Goal: Book appointment/travel/reservation

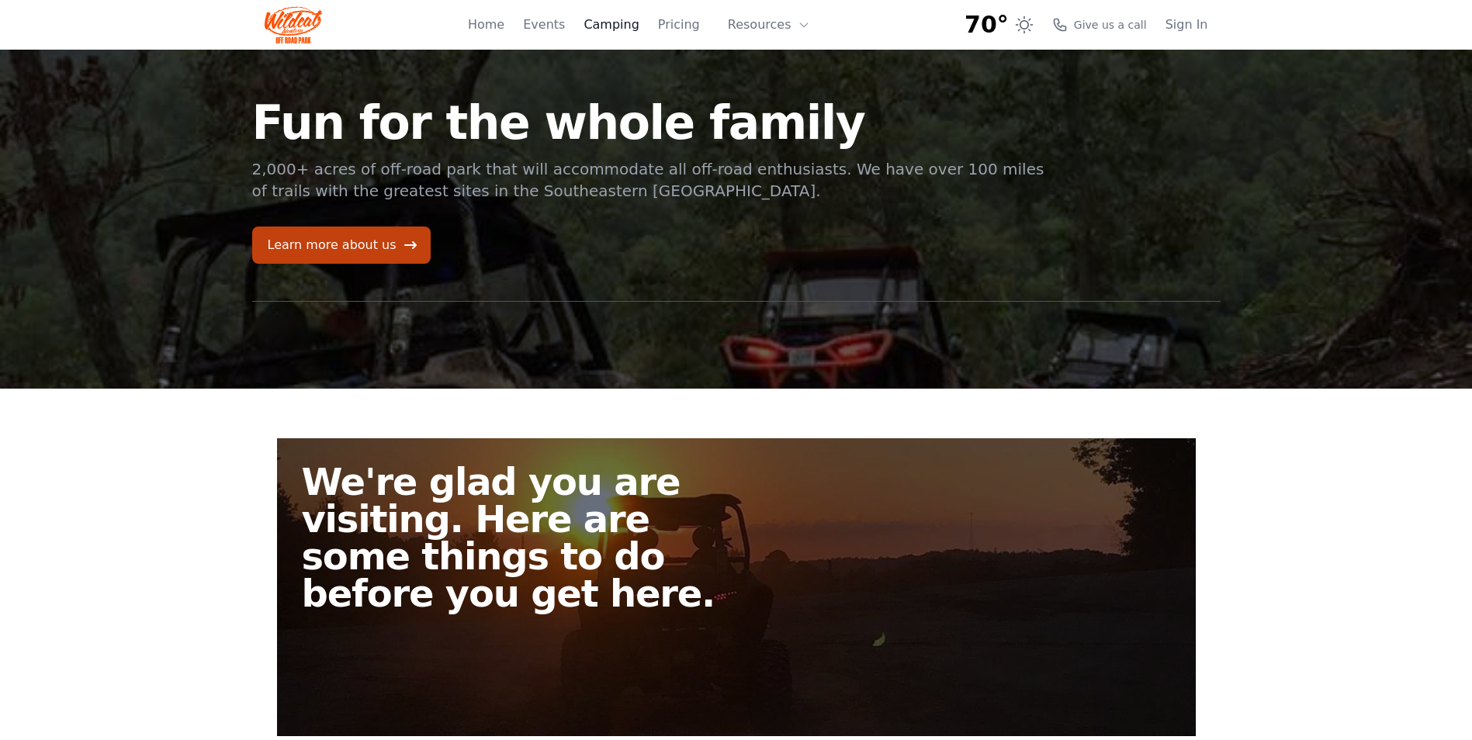
click at [620, 26] on link "Camping" at bounding box center [611, 25] width 55 height 19
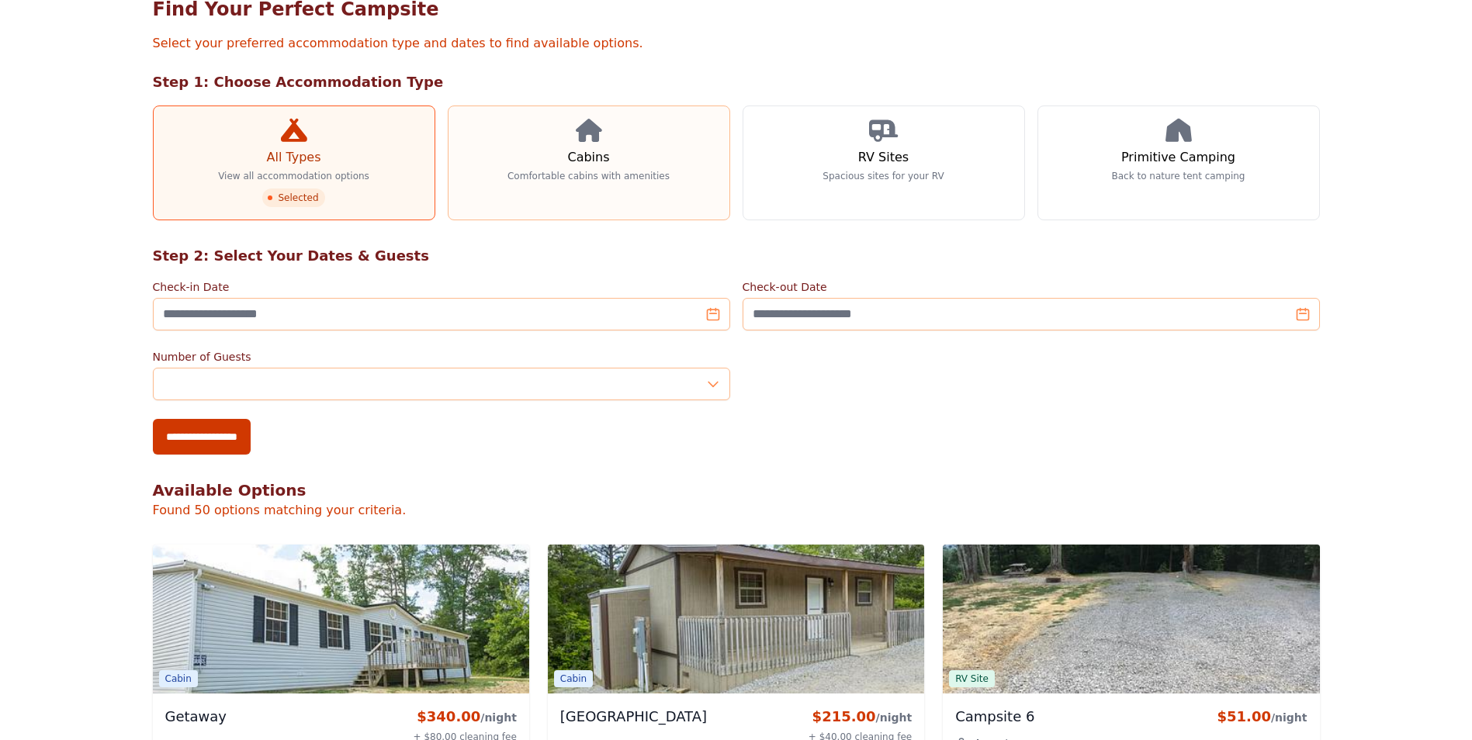
scroll to position [155, 0]
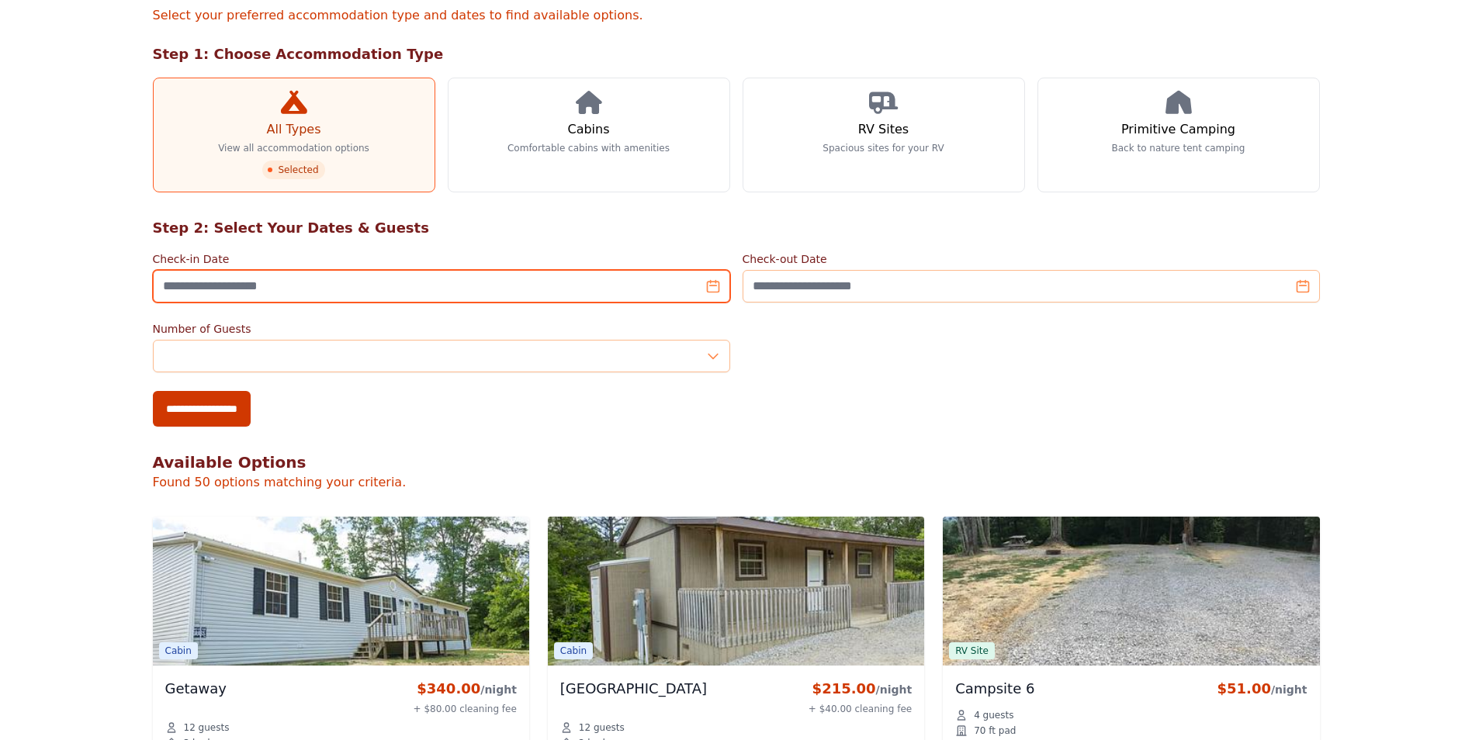
click at [240, 288] on input "Check-in Date" at bounding box center [441, 286] width 577 height 33
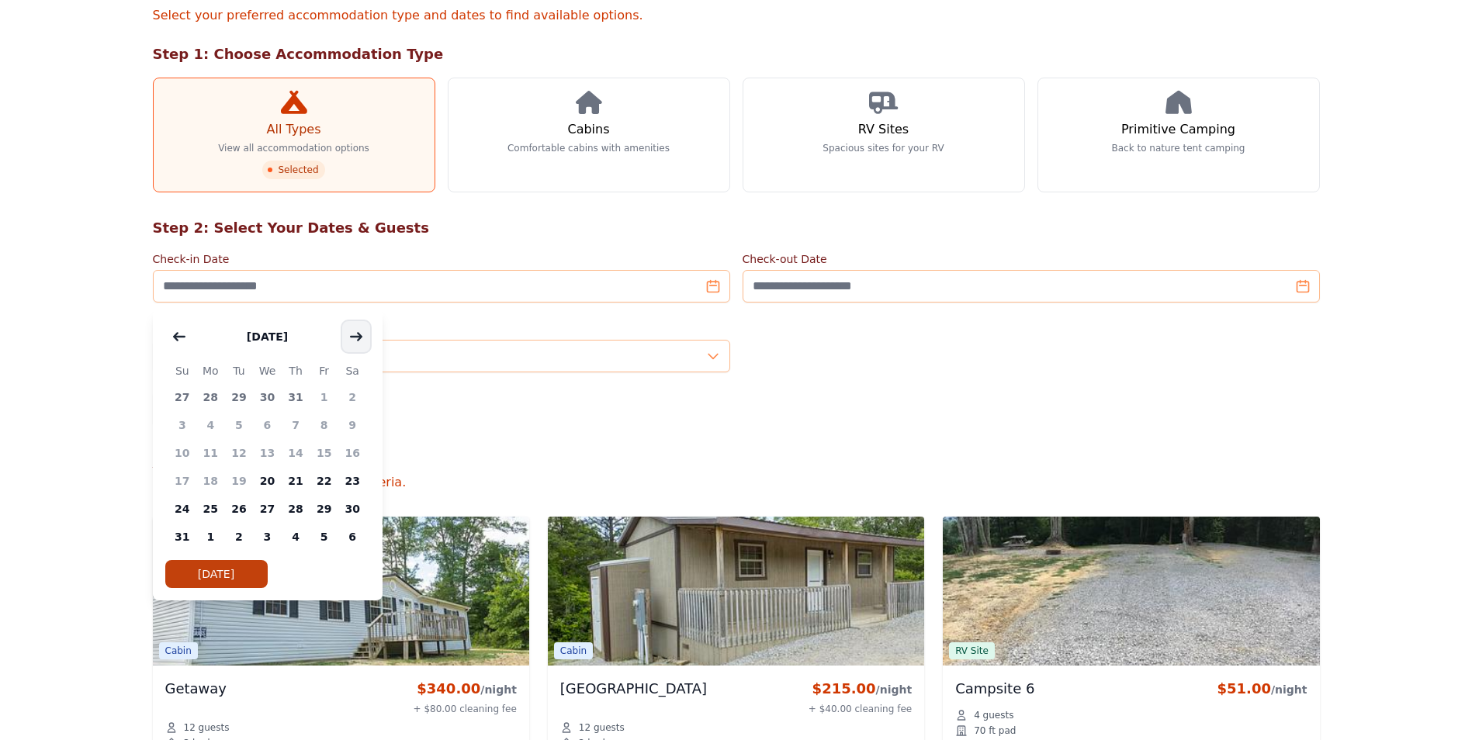
click at [355, 338] on icon "button" at bounding box center [356, 337] width 12 height 12
click at [321, 453] on span "19" at bounding box center [324, 453] width 29 height 28
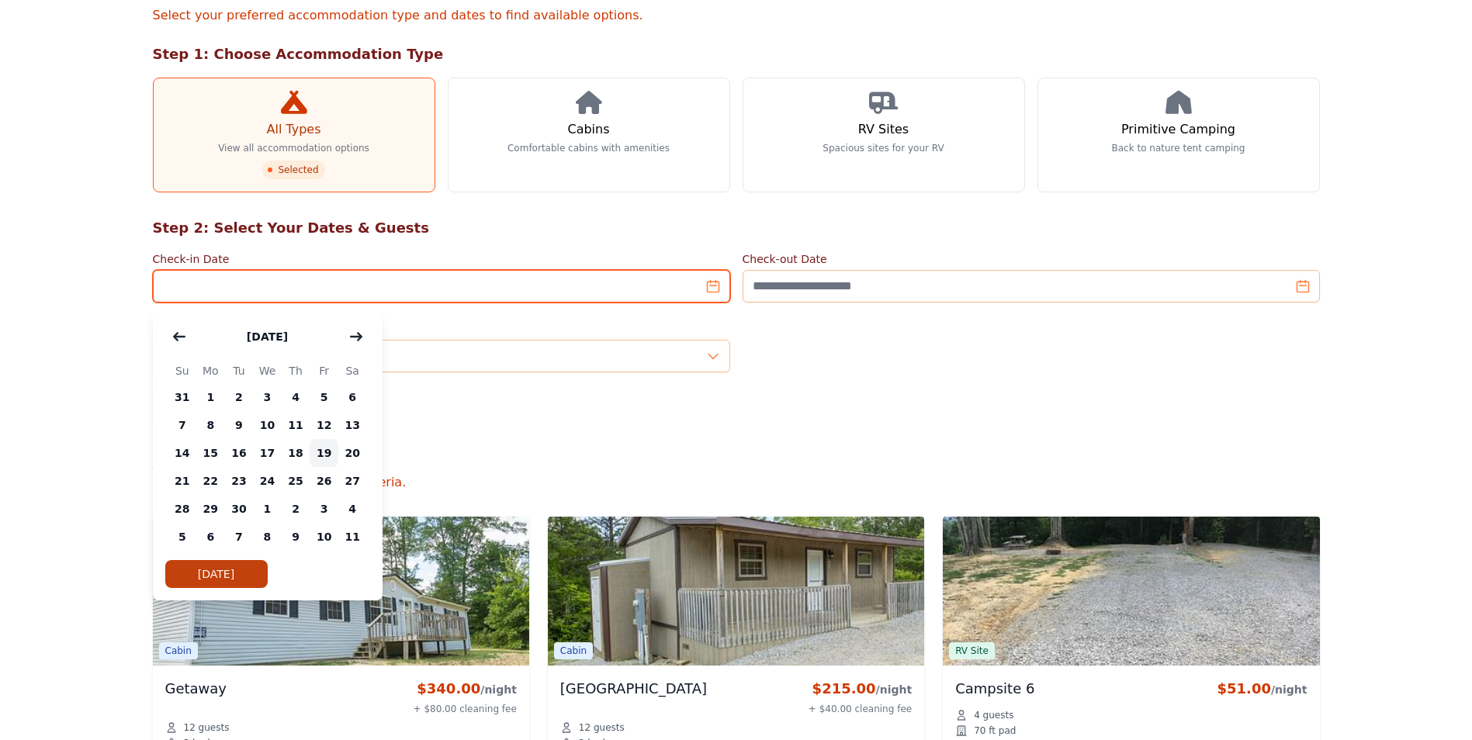
type input "**********"
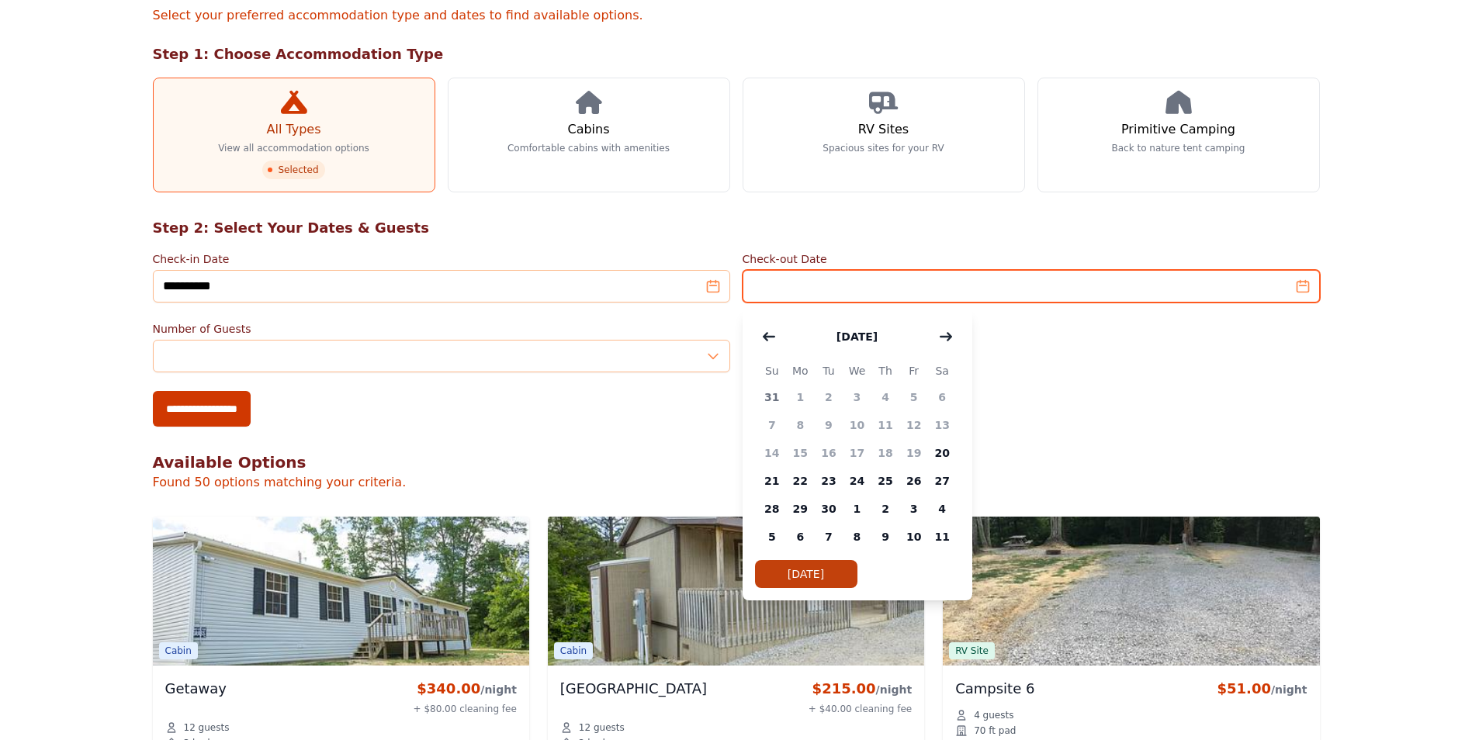
click at [1300, 293] on input "Check-out Date" at bounding box center [1031, 286] width 577 height 33
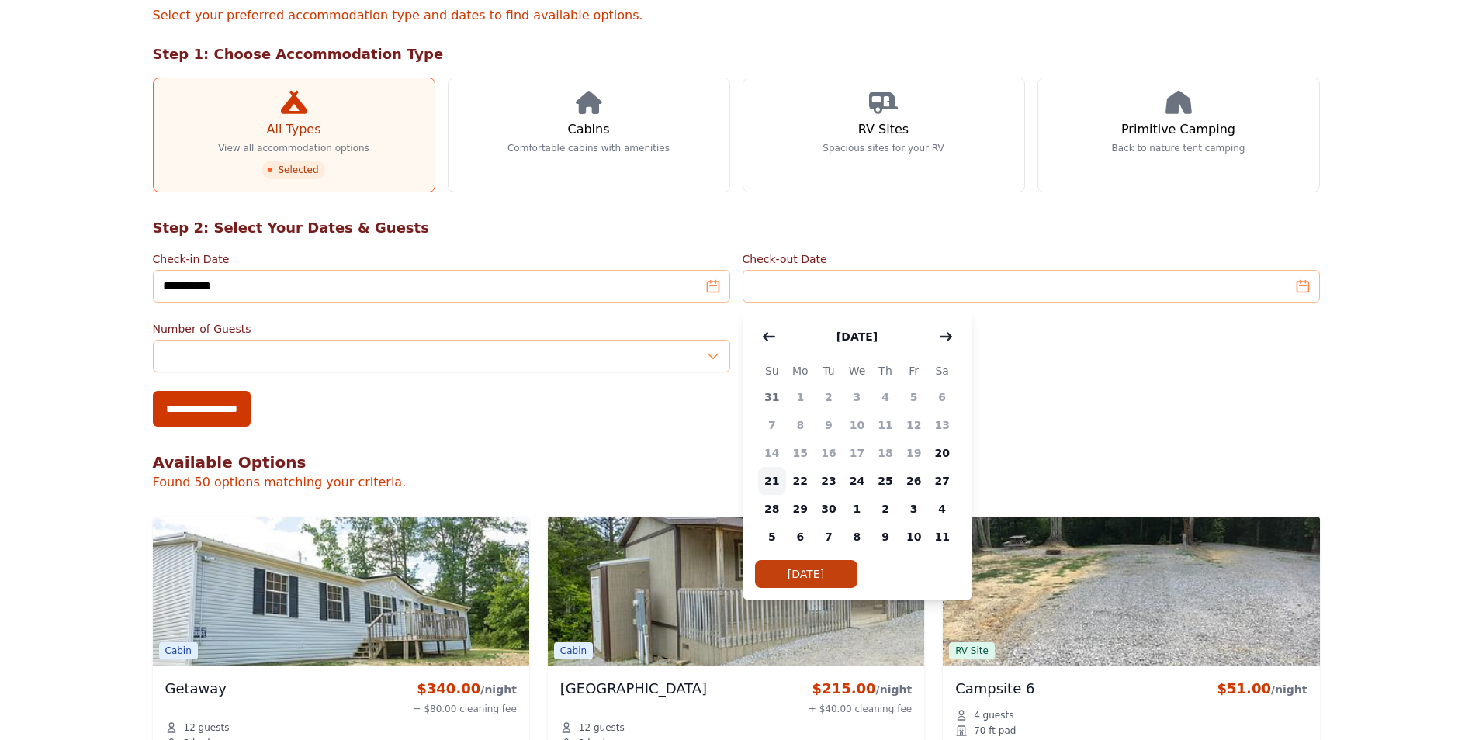
click at [769, 482] on span "21" at bounding box center [772, 481] width 29 height 28
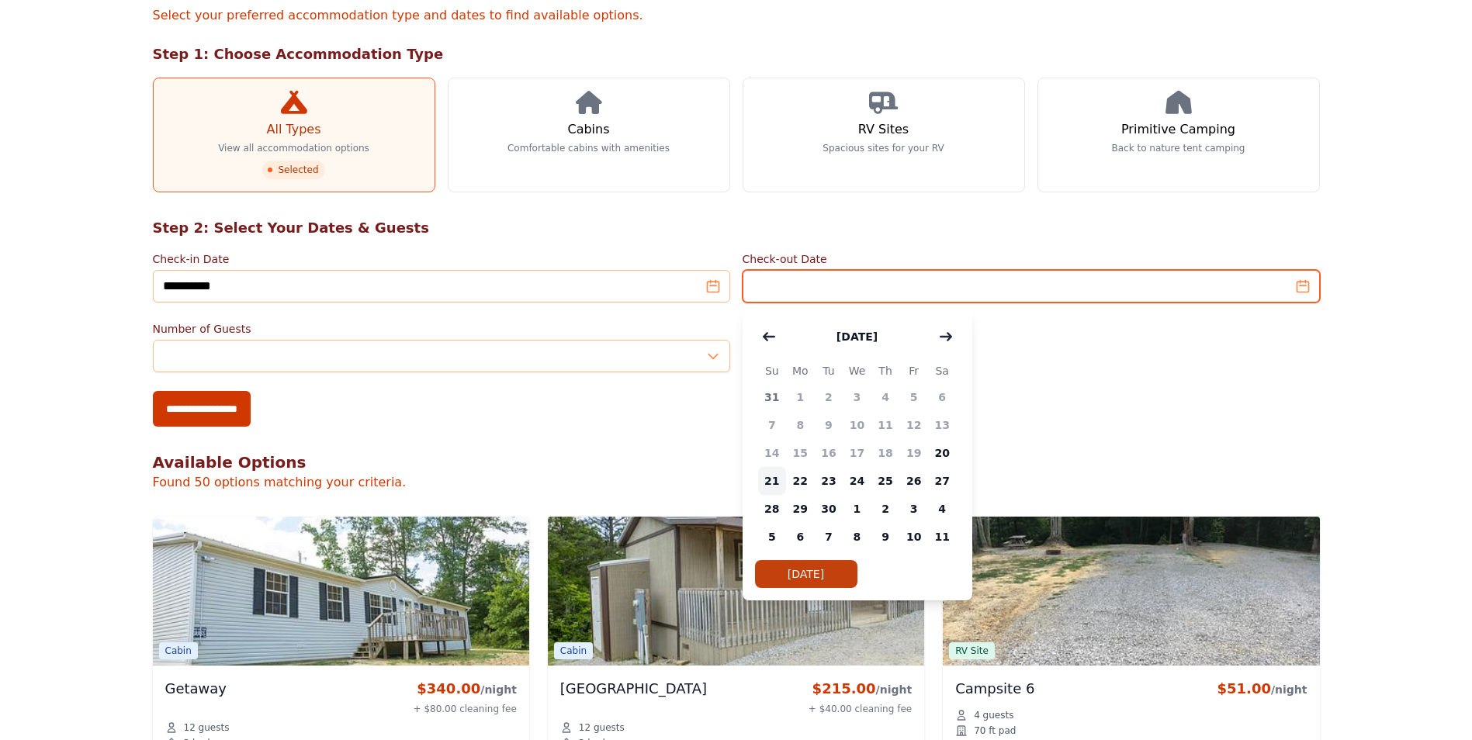
type input "**********"
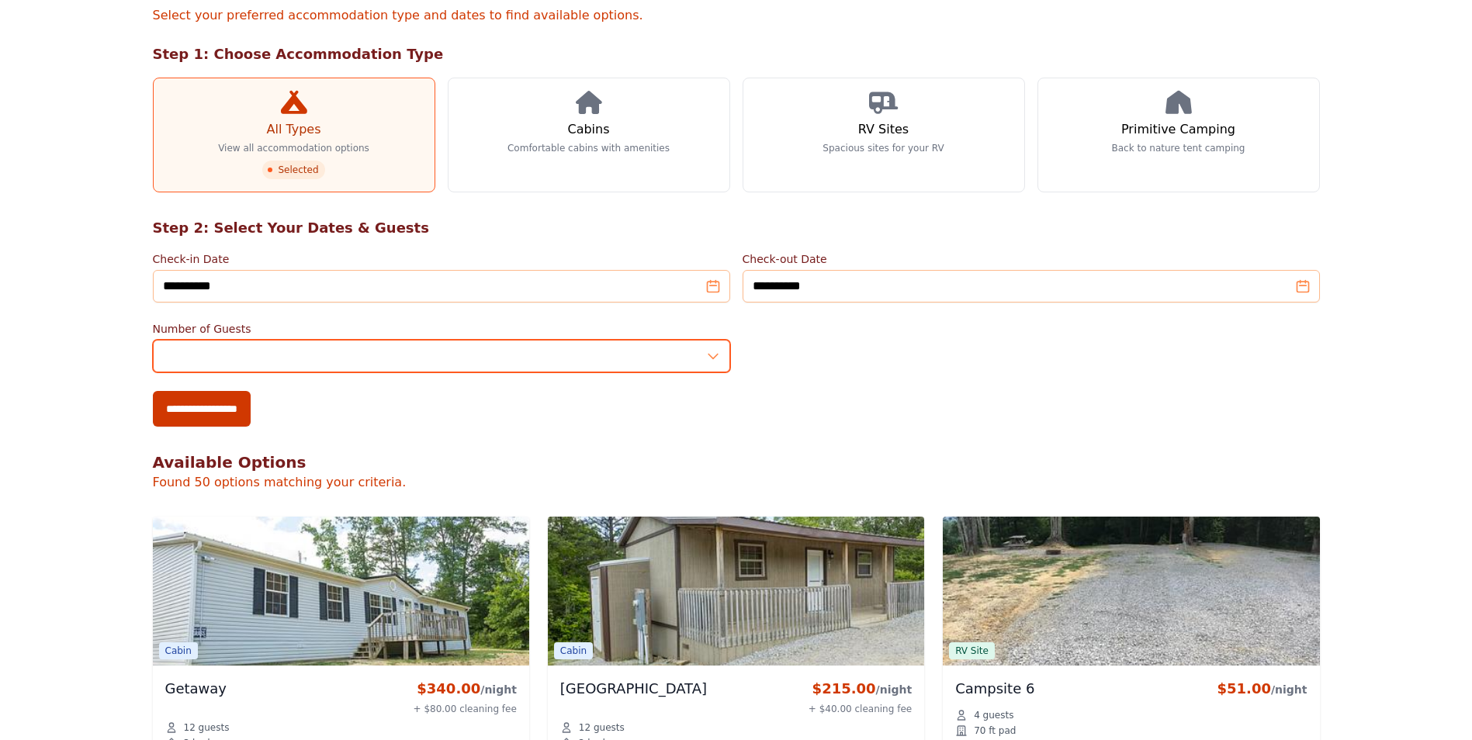
click at [718, 359] on input "*" at bounding box center [441, 356] width 577 height 33
type input "*"
click at [153, 391] on input "**********" at bounding box center [202, 409] width 98 height 36
type input "**********"
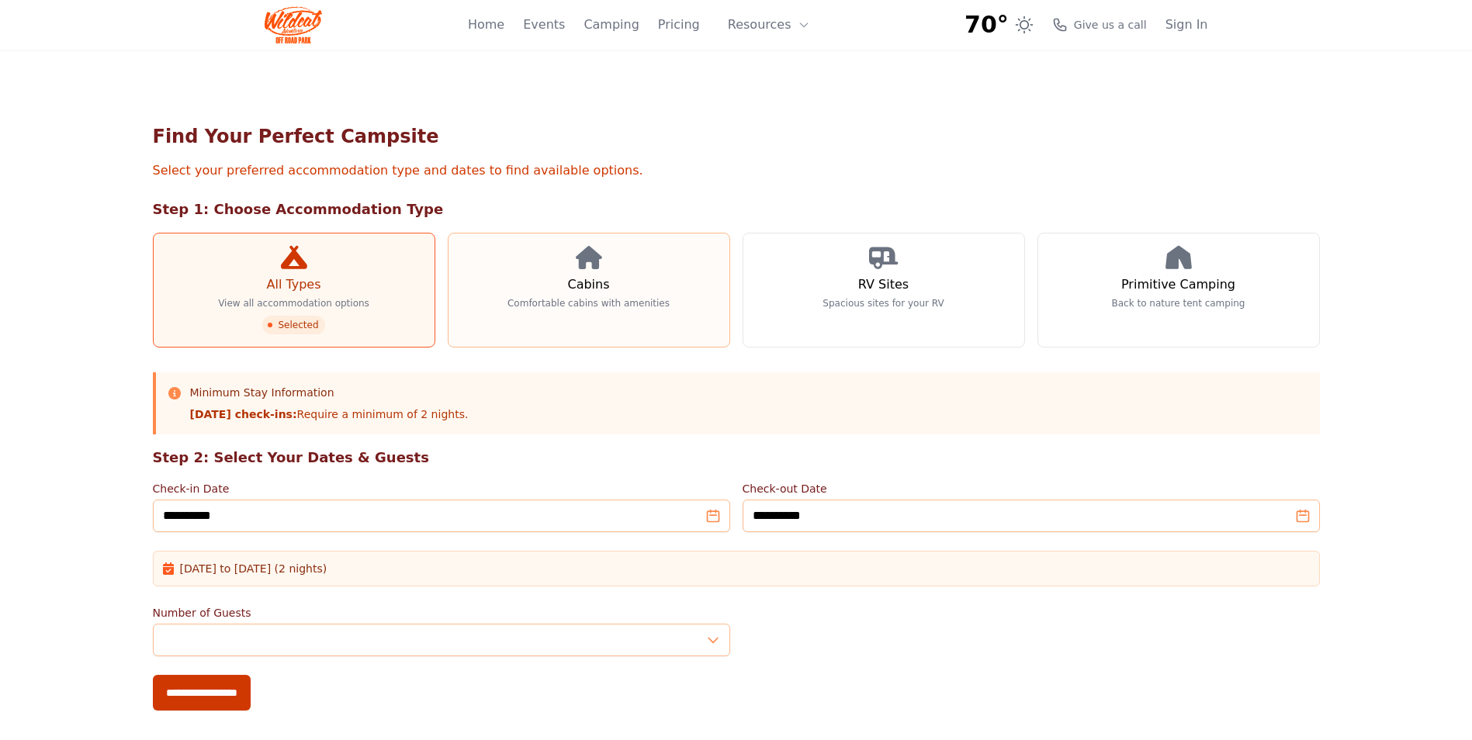
click at [591, 291] on h3 "Cabins" at bounding box center [588, 285] width 42 height 19
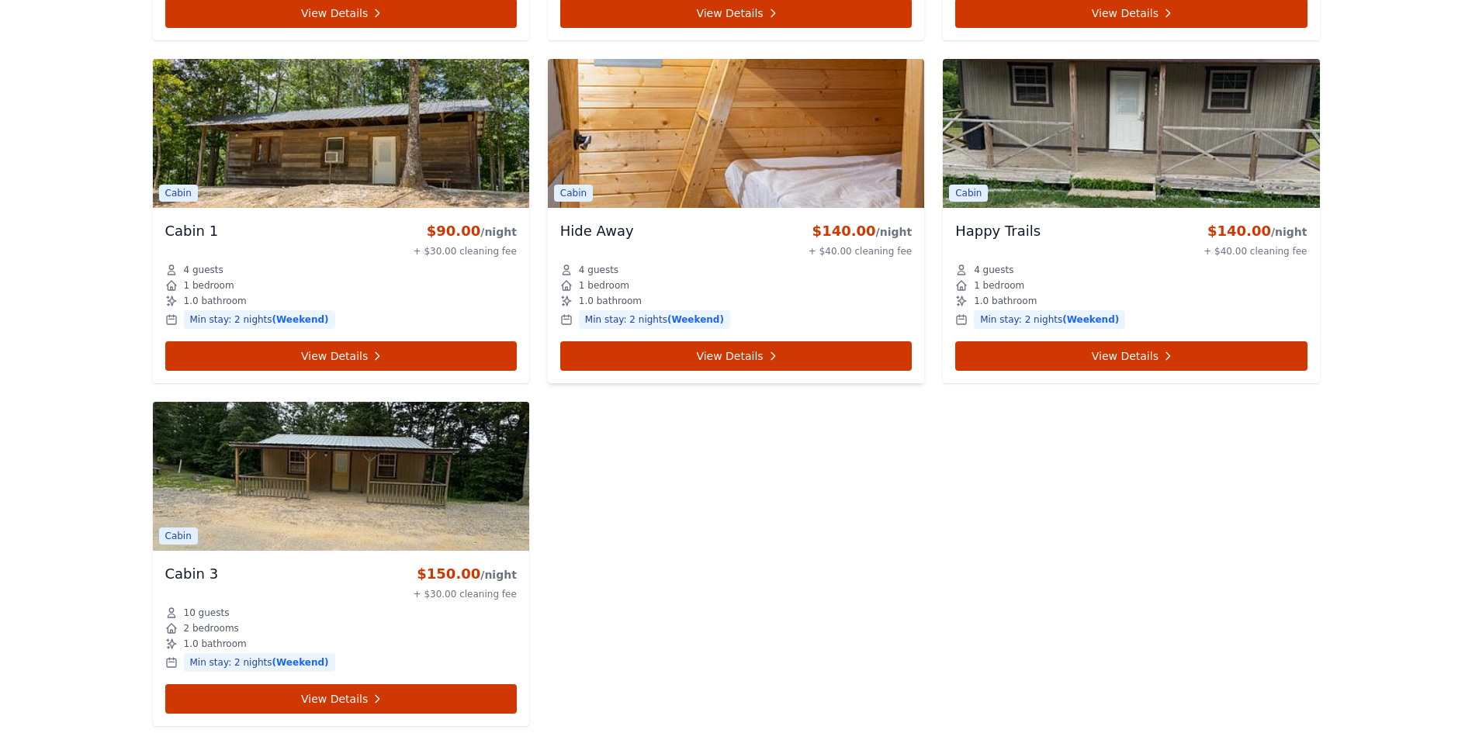
scroll to position [1087, 0]
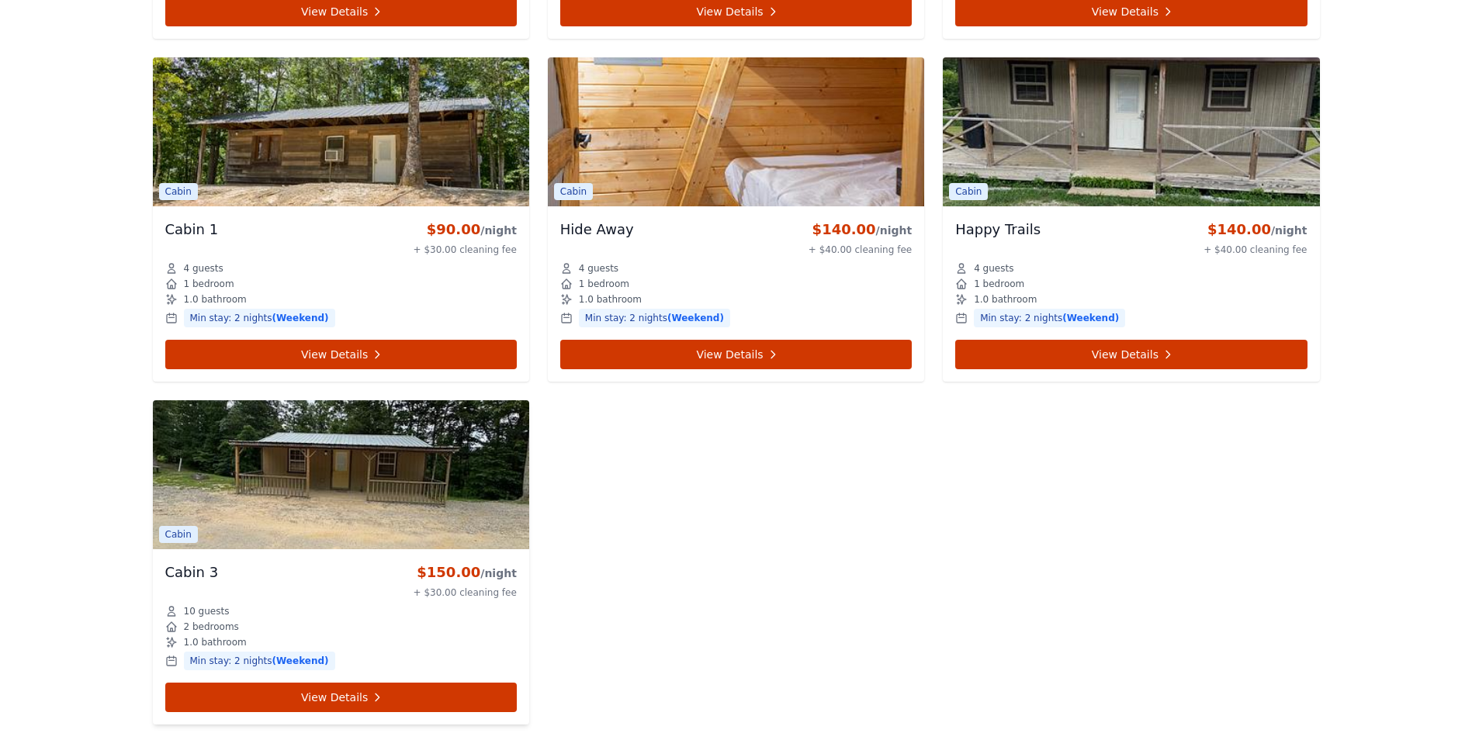
click at [361, 483] on img at bounding box center [341, 475] width 376 height 149
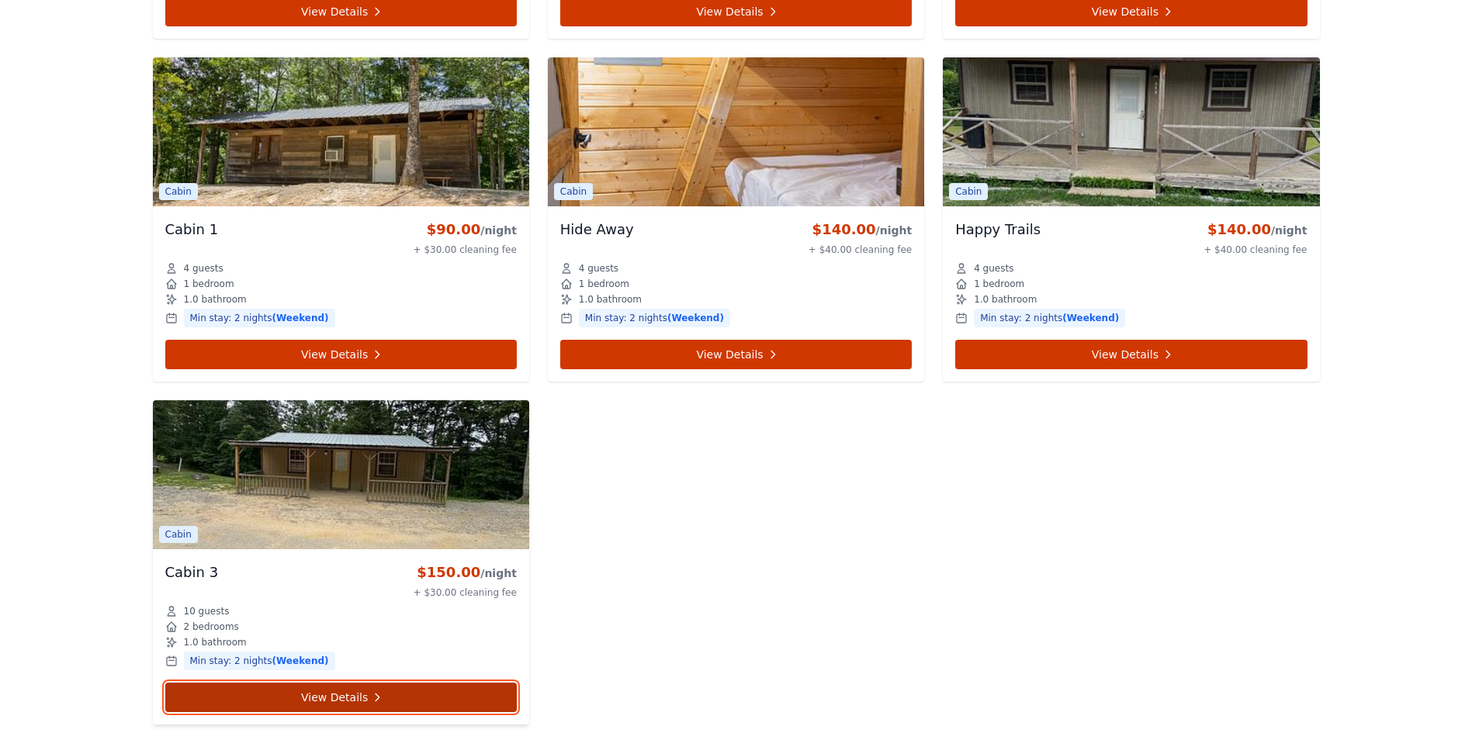
click at [345, 702] on link "View Details" at bounding box center [341, 697] width 352 height 29
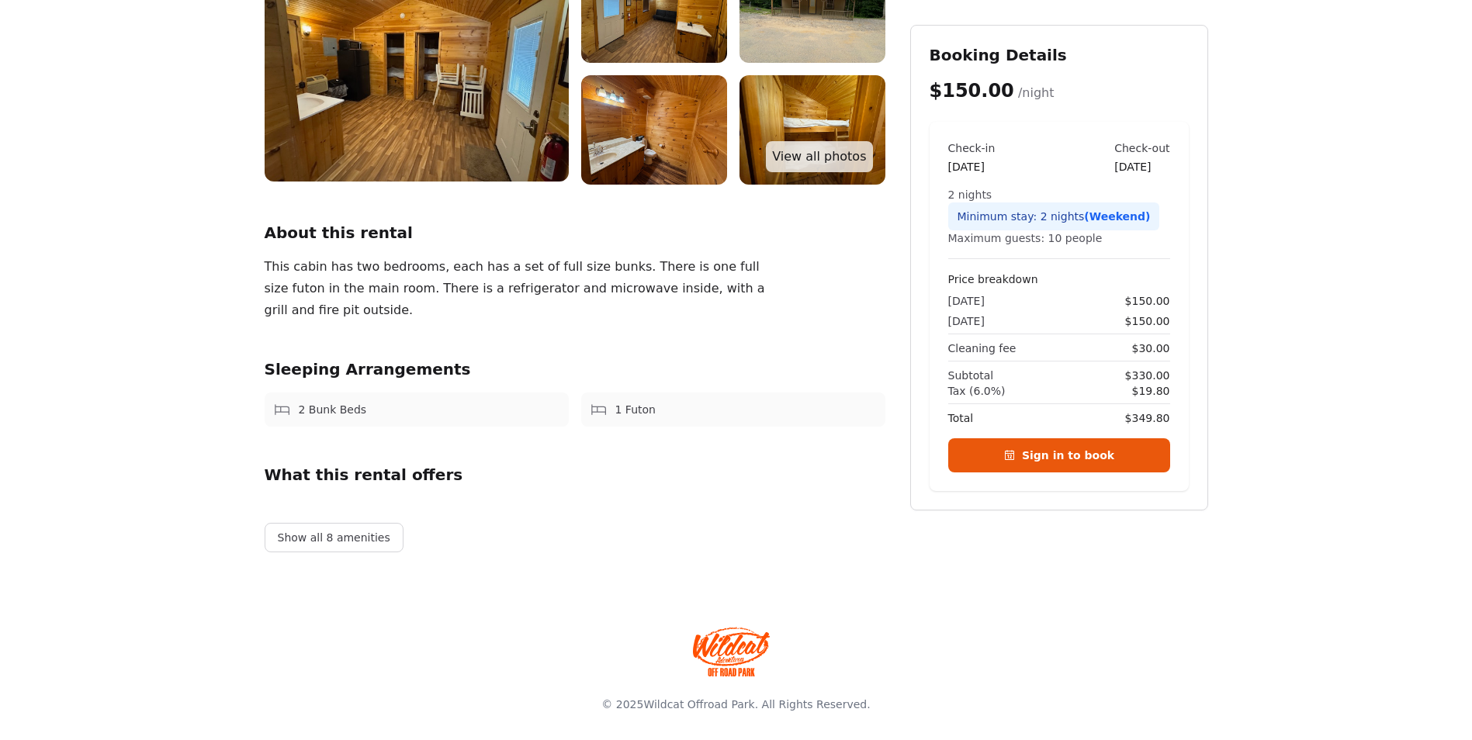
scroll to position [241, 0]
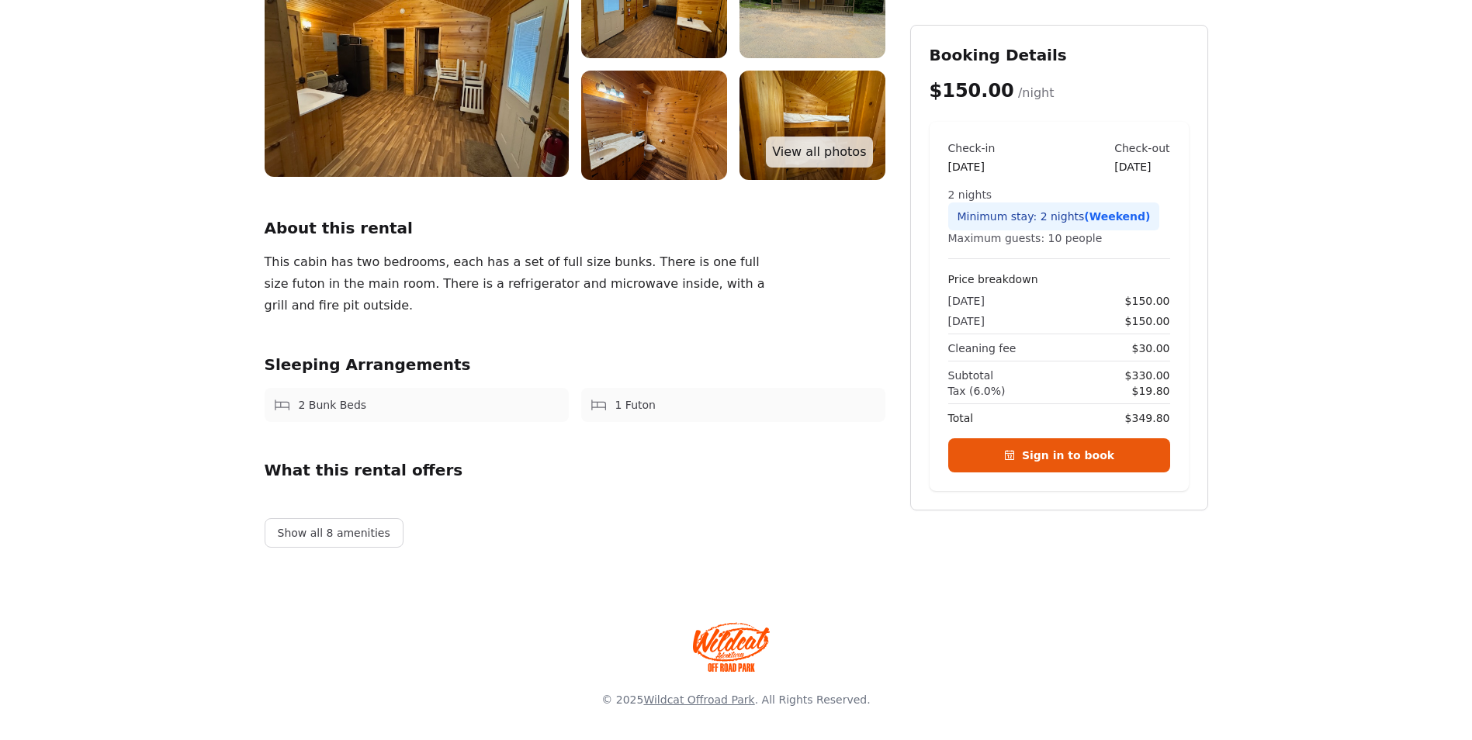
click at [721, 704] on link "Wildcat Offroad Park" at bounding box center [698, 700] width 111 height 12
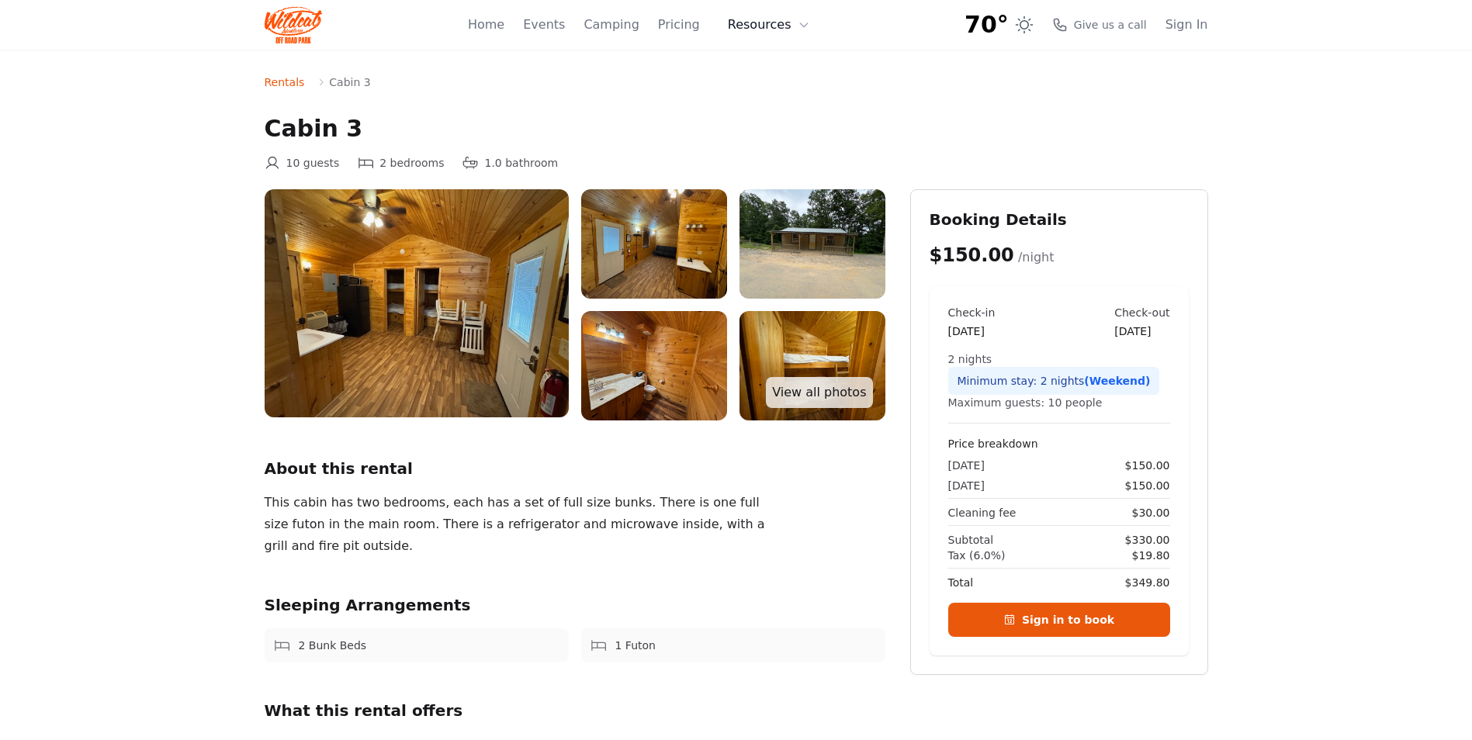
click at [763, 24] on button "Resources" at bounding box center [769, 24] width 101 height 31
click at [768, 91] on link "FAQ" at bounding box center [793, 92] width 149 height 28
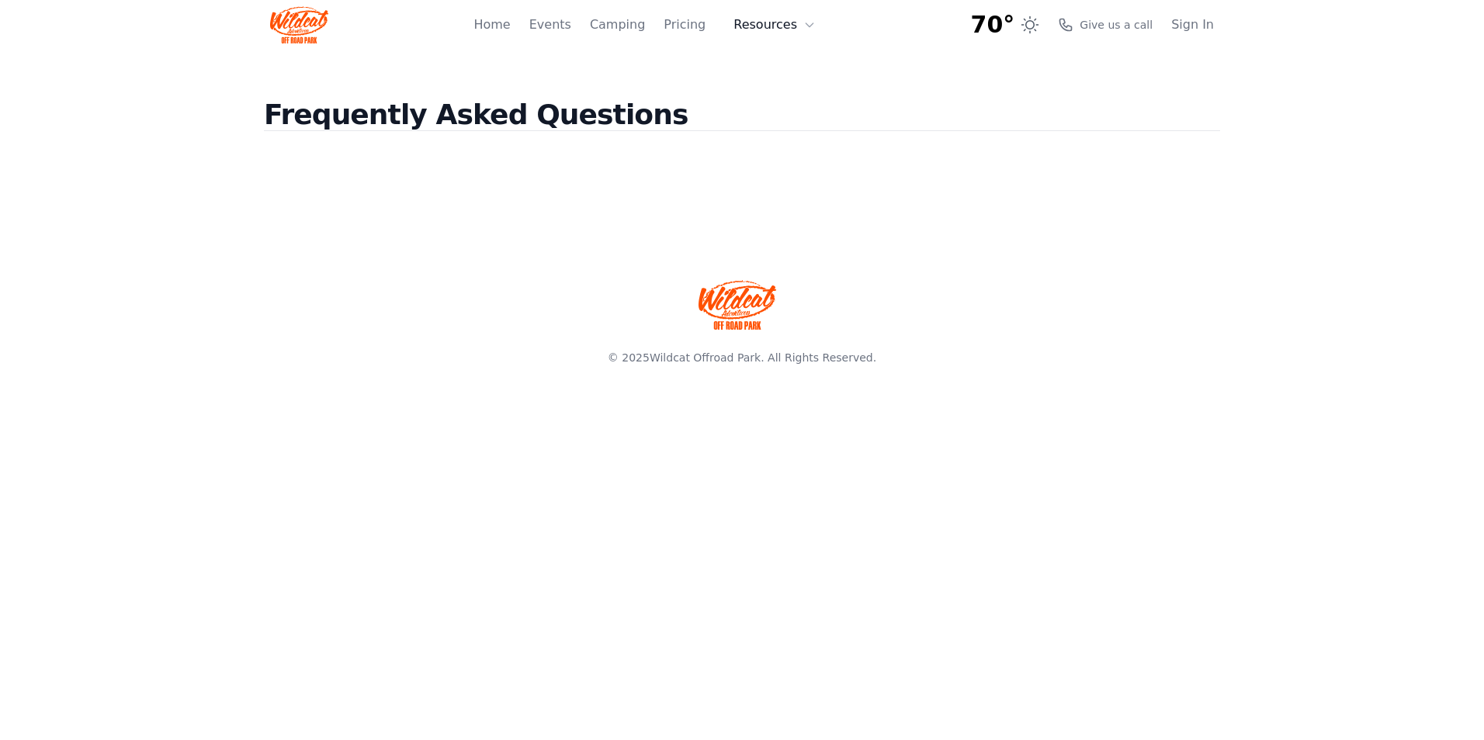
click at [768, 25] on button "Resources" at bounding box center [774, 24] width 101 height 31
click at [779, 63] on link "About" at bounding box center [798, 64] width 149 height 28
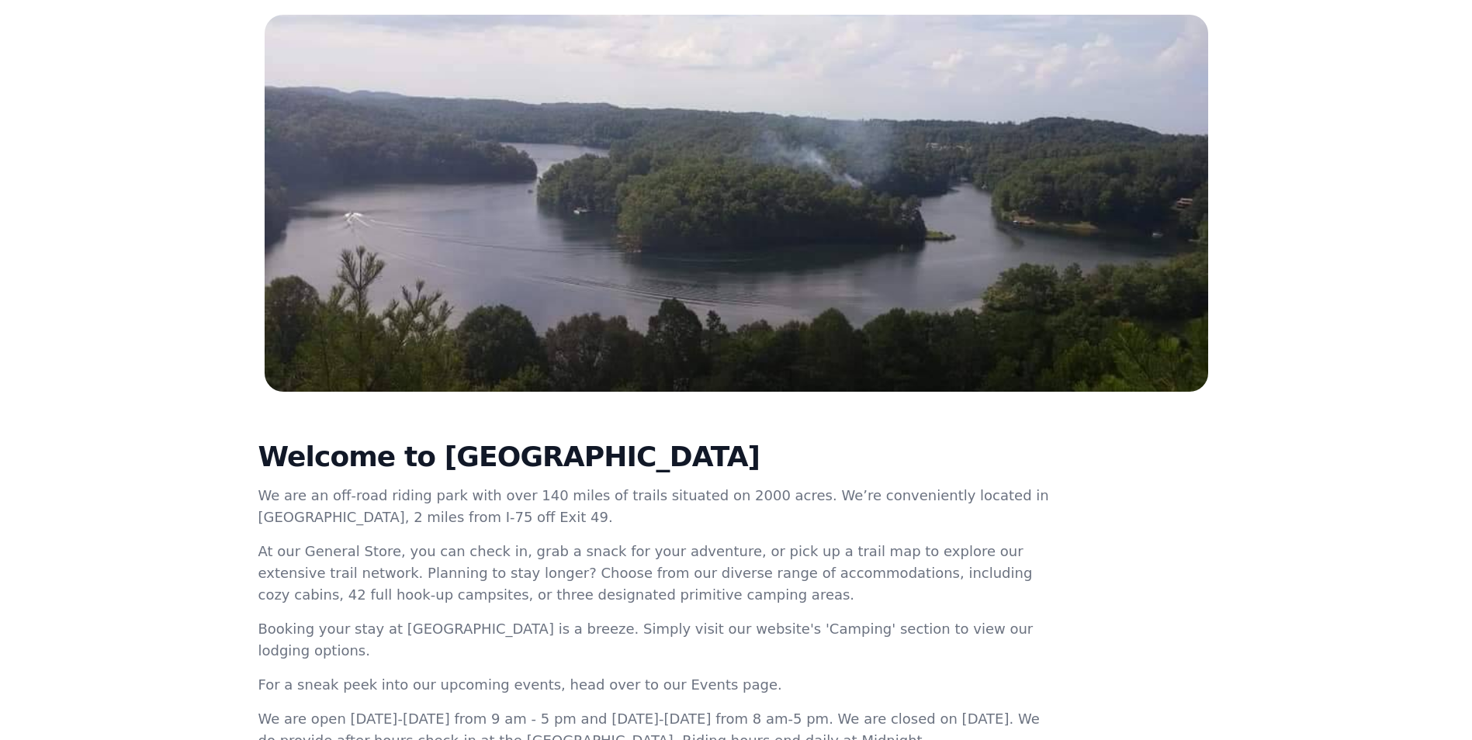
scroll to position [155, 0]
